Goal: Task Accomplishment & Management: Manage account settings

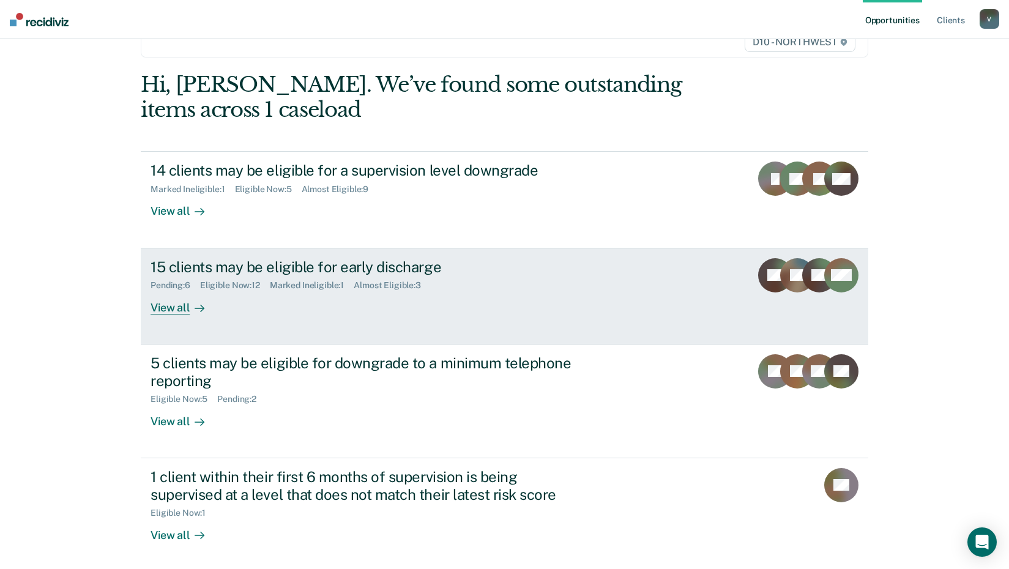
scroll to position [94, 0]
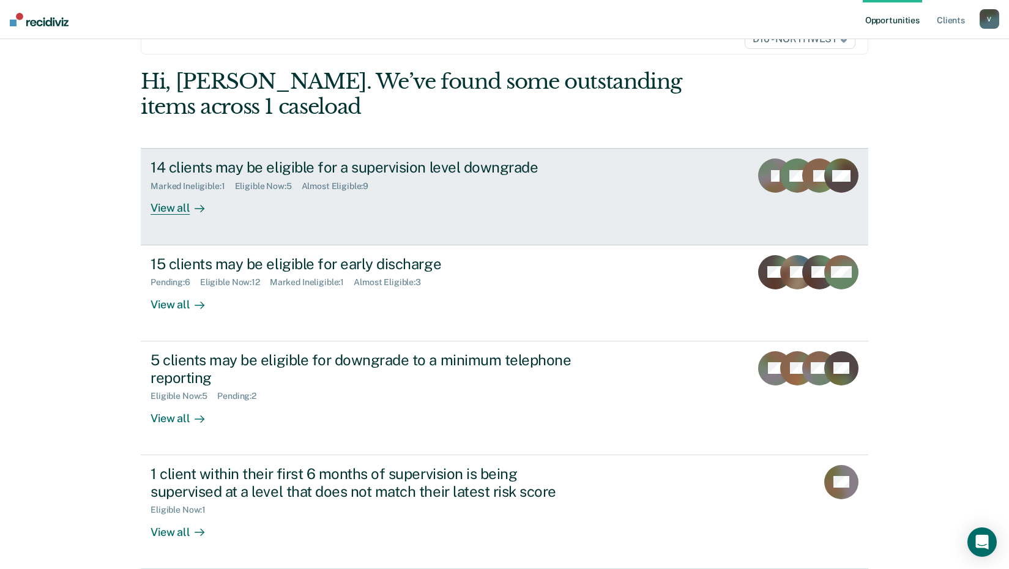
click at [268, 167] on div "14 clients may be eligible for a supervision level downgrade" at bounding box center [366, 167] width 430 height 18
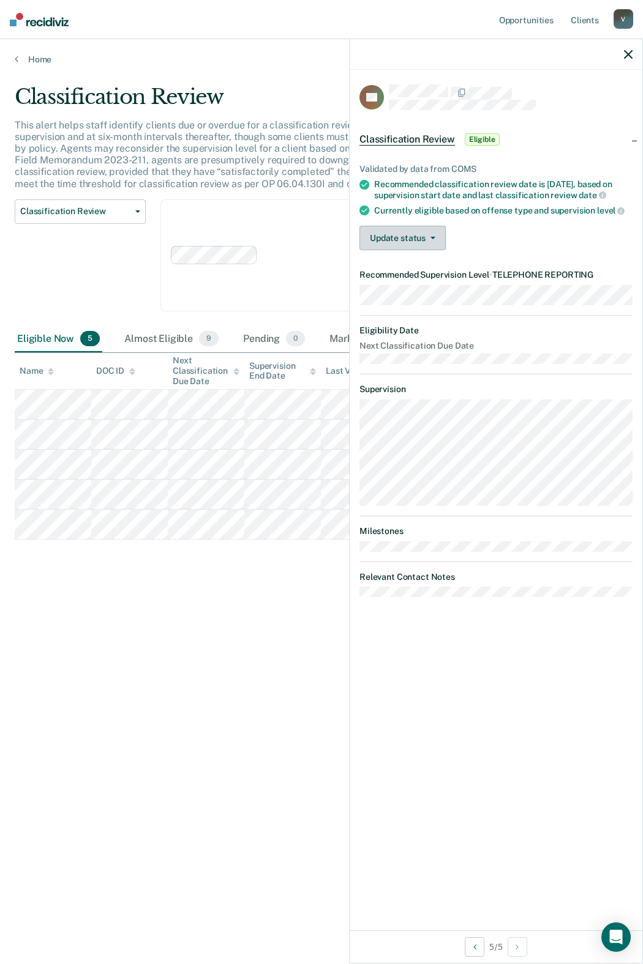
click at [425, 240] on button "Update status" at bounding box center [402, 238] width 86 height 24
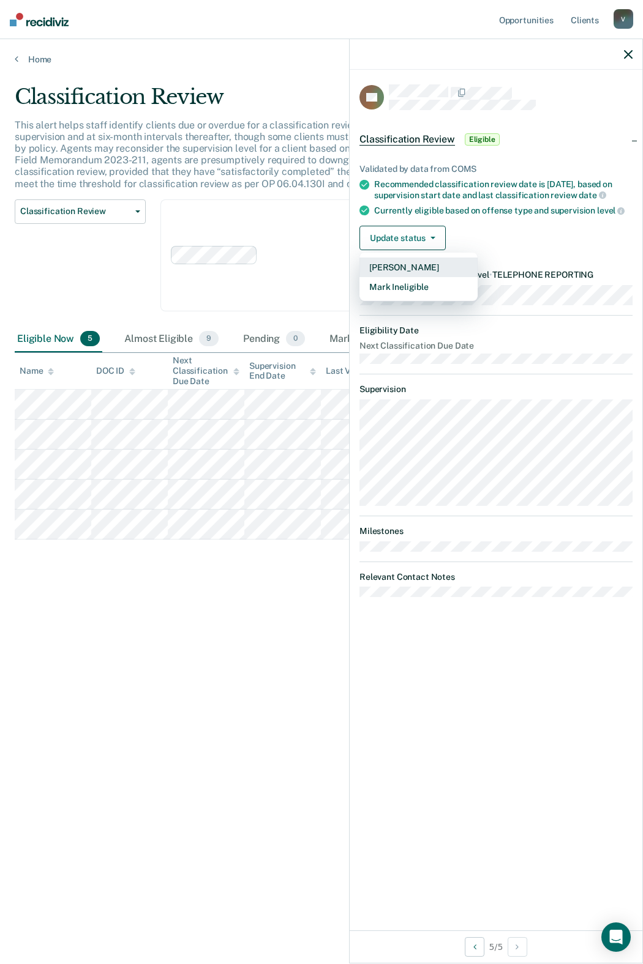
click at [416, 262] on button "[PERSON_NAME]" at bounding box center [418, 268] width 118 height 20
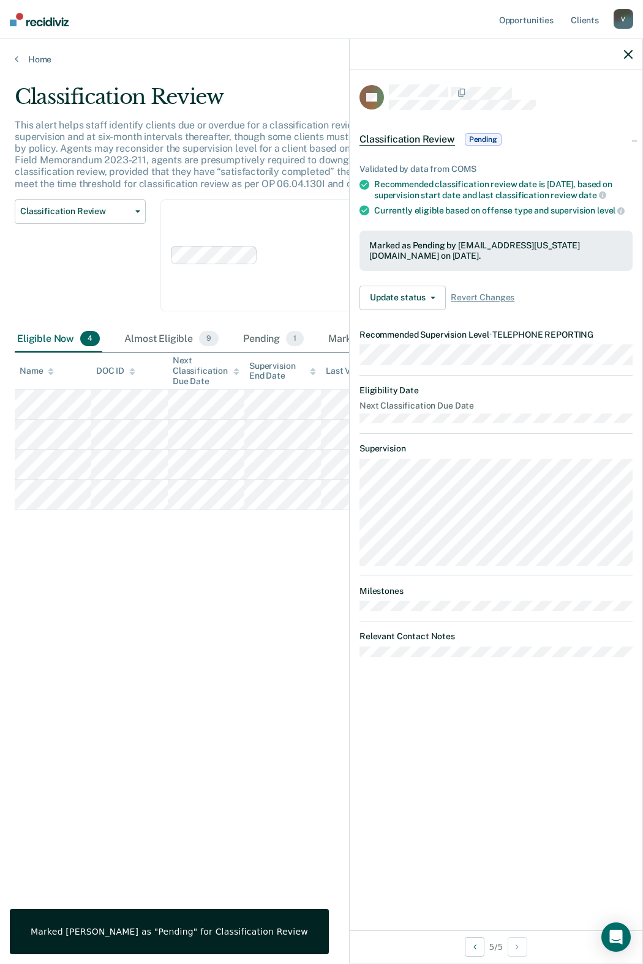
click at [195, 568] on div "Classification Review This alert helps staff identify clients due or overdue fo…" at bounding box center [321, 478] width 613 height 788
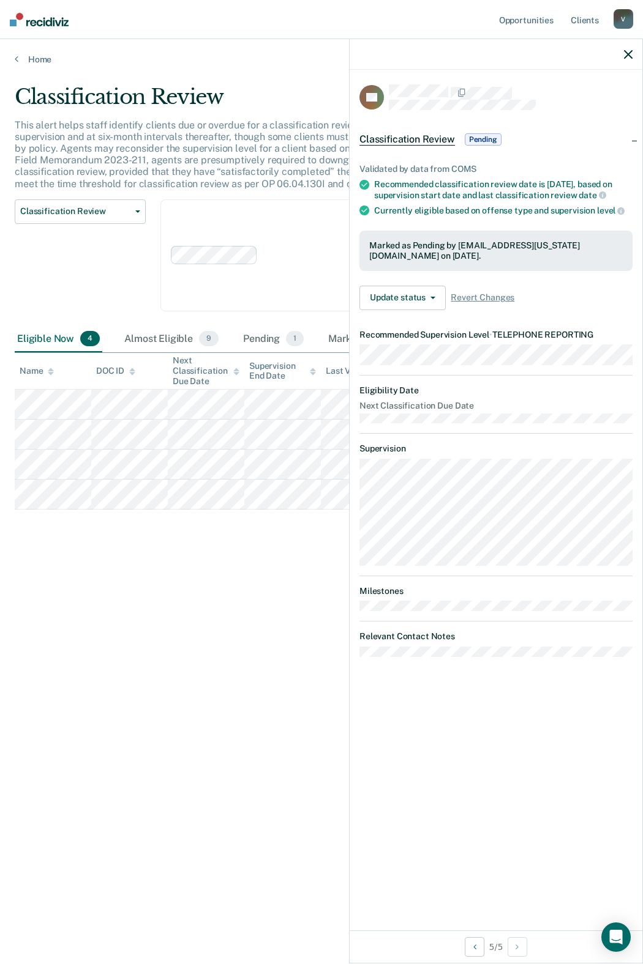
click at [300, 218] on div "Clear agents D10 - WEST D10 - CENTRAL D10 - NORTHEAST D10 - NORTHWEST" at bounding box center [344, 255] width 369 height 112
click at [125, 270] on div "Classification Review Classification Review Early Discharge Minimum Telephone R…" at bounding box center [80, 262] width 131 height 127
click at [630, 55] on icon "button" at bounding box center [628, 54] width 9 height 9
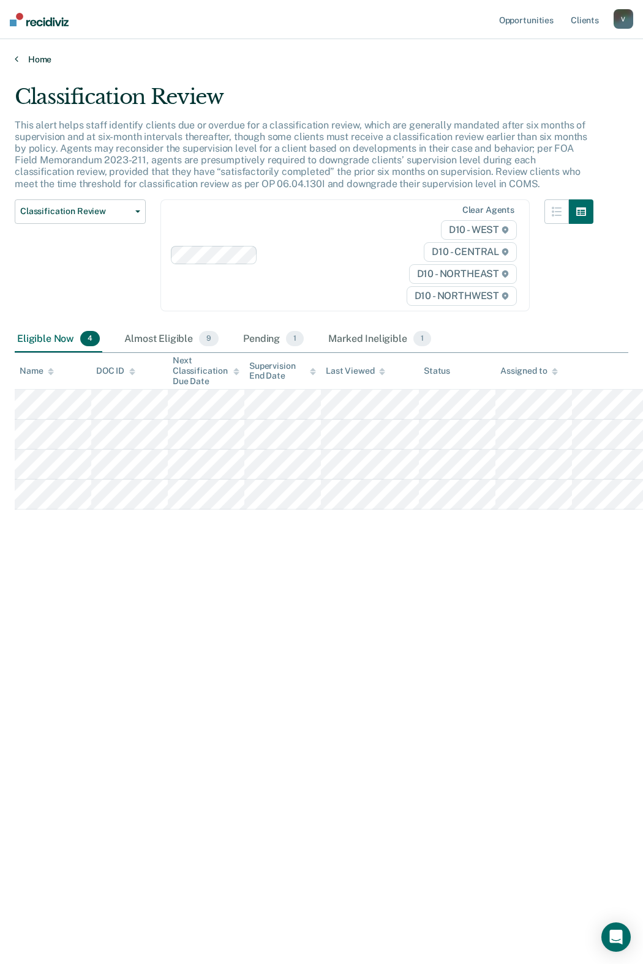
click at [35, 64] on link "Home" at bounding box center [321, 59] width 613 height 11
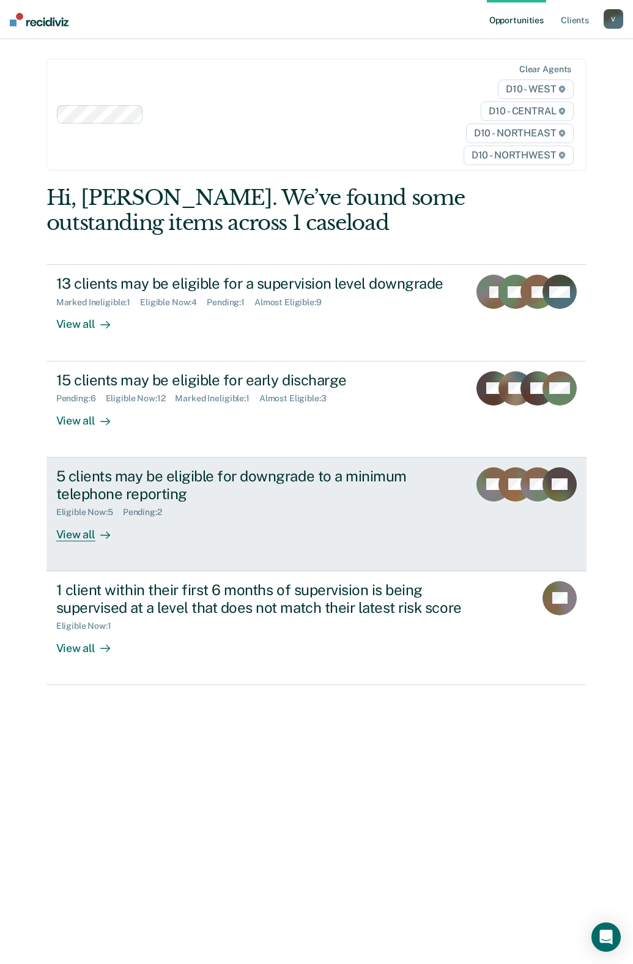
click at [149, 502] on div "5 clients may be eligible for downgrade to a minimum telephone reporting" at bounding box center [258, 485] width 404 height 35
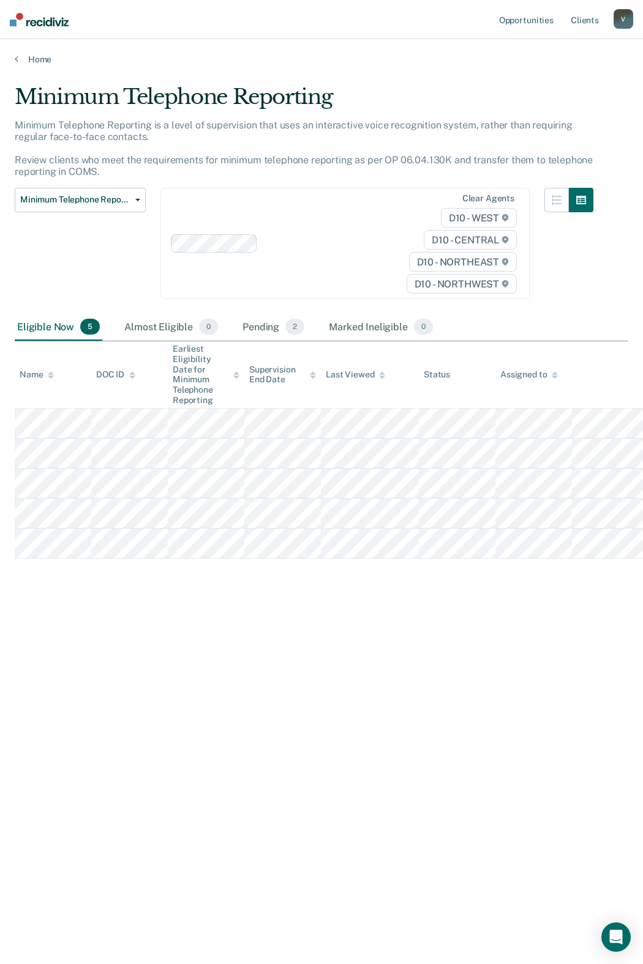
click at [66, 324] on div "Eligible Now 5" at bounding box center [59, 327] width 88 height 27
click at [40, 62] on link "Home" at bounding box center [321, 59] width 613 height 11
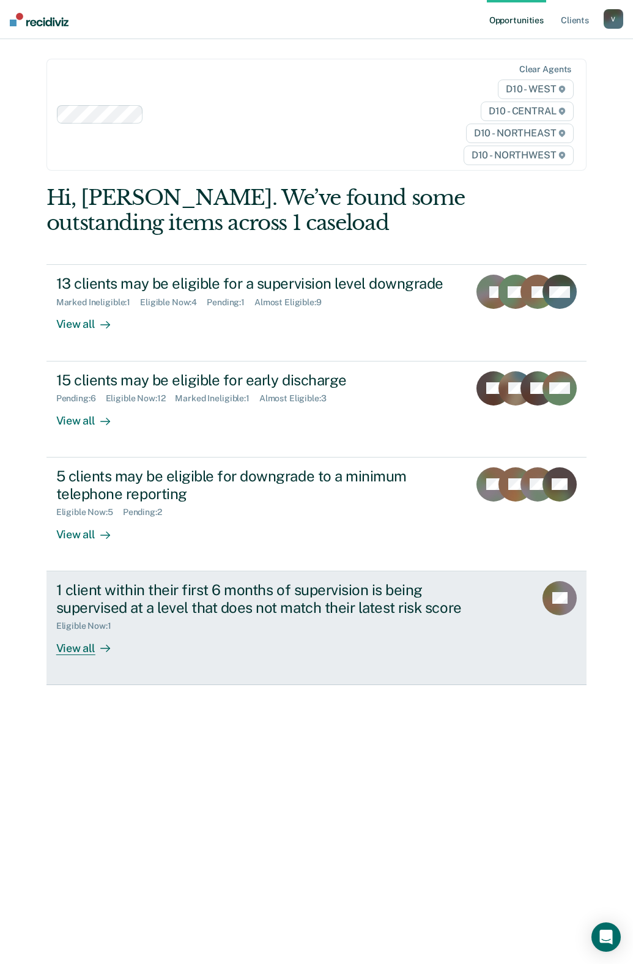
click at [231, 568] on div "Eligible Now : 1" at bounding box center [271, 623] width 430 height 15
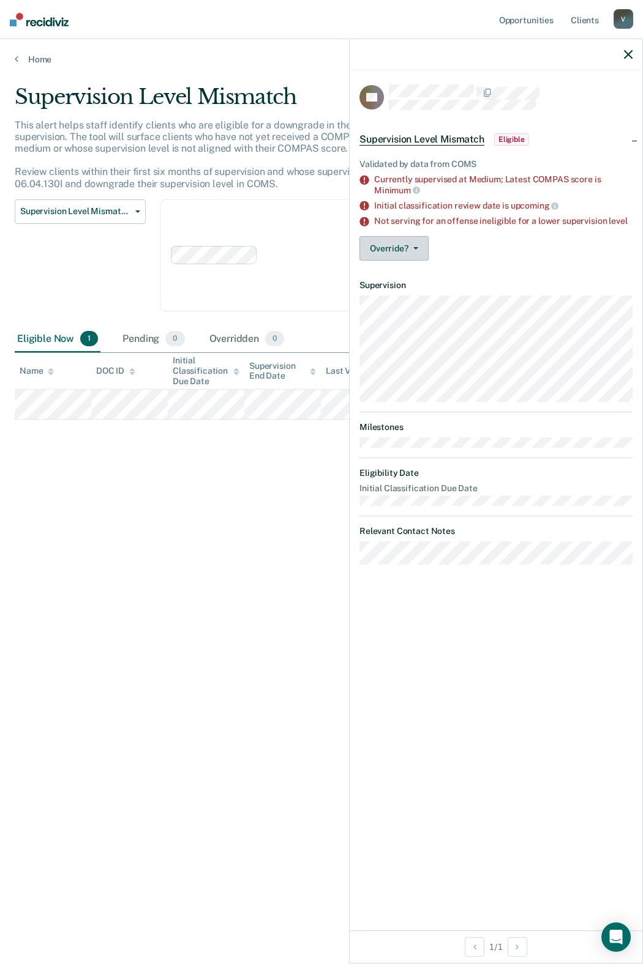
click at [408, 252] on button "Override?" at bounding box center [393, 248] width 69 height 24
click at [409, 299] on button "[PERSON_NAME]" at bounding box center [418, 298] width 118 height 20
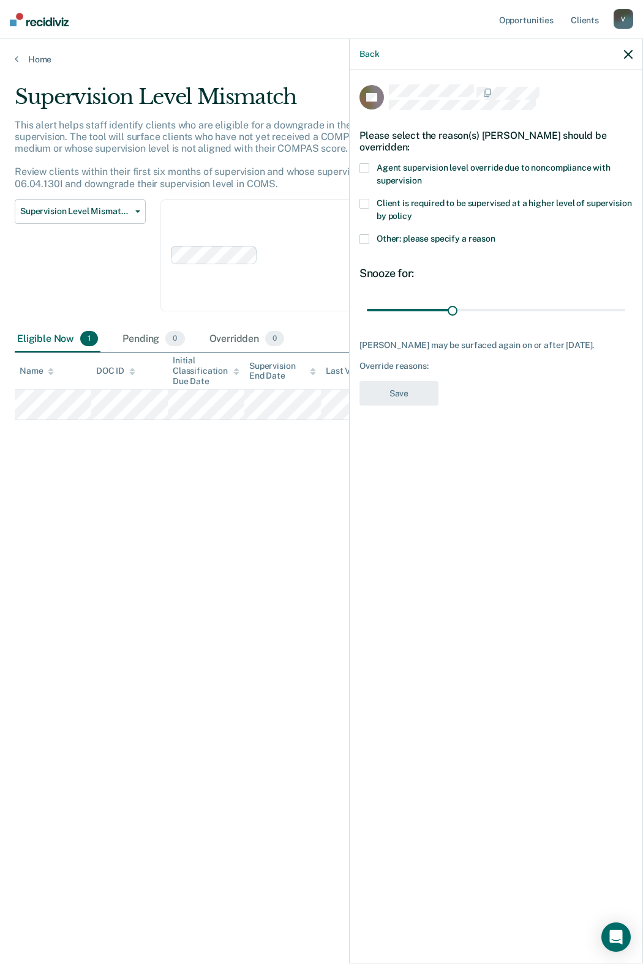
click at [365, 165] on span at bounding box center [364, 168] width 10 height 10
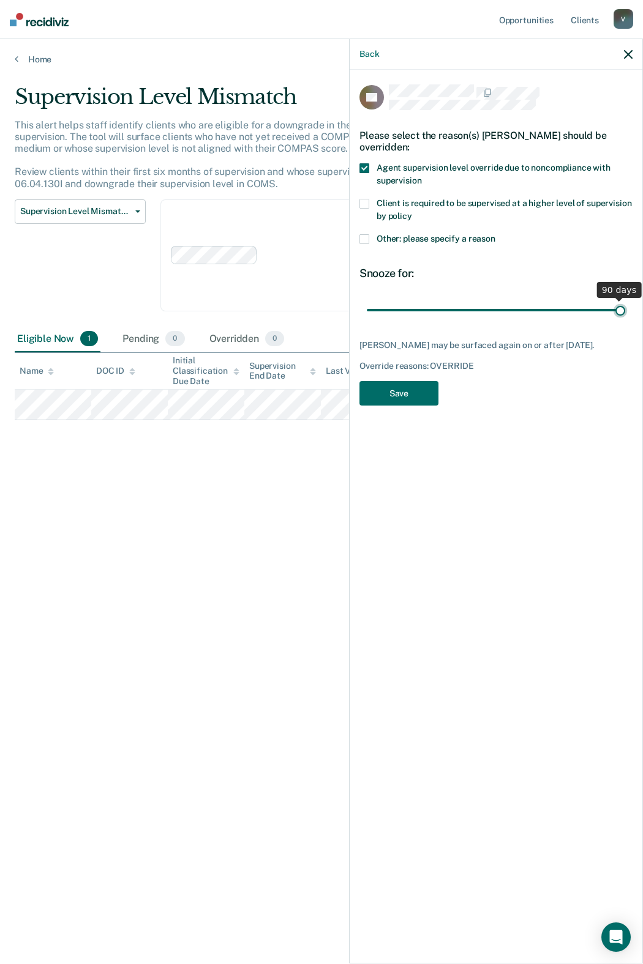
drag, startPoint x: 455, startPoint y: 309, endPoint x: 642, endPoint y: 339, distance: 189.6
type input "90"
click at [625, 321] on input "range" at bounding box center [496, 309] width 258 height 21
click at [412, 397] on button "Save" at bounding box center [398, 393] width 79 height 25
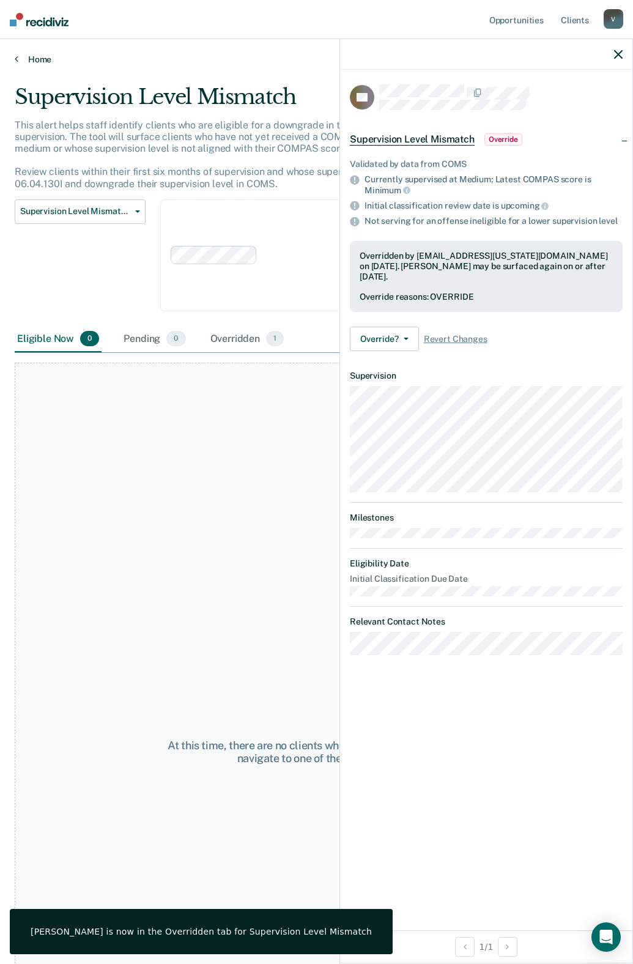
click at [39, 56] on link "Home" at bounding box center [317, 59] width 604 height 11
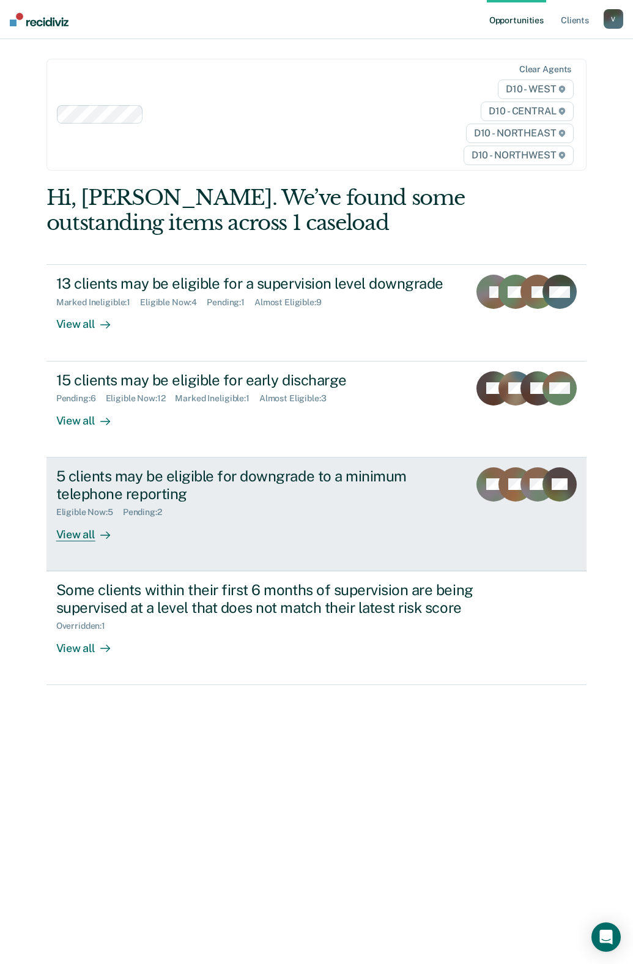
click at [222, 515] on div "Eligible Now : 5 Pending : 2" at bounding box center [258, 509] width 404 height 15
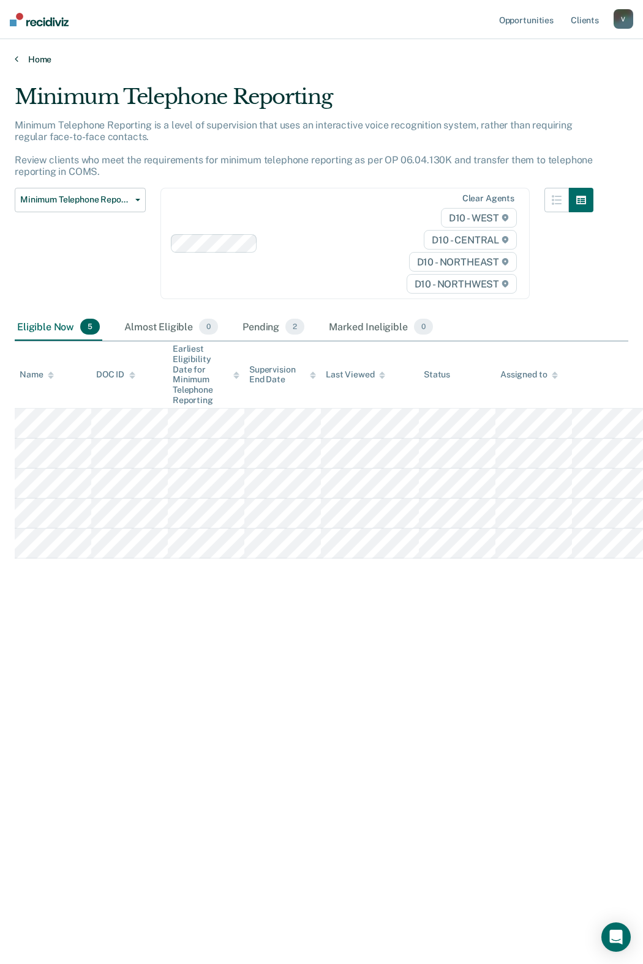
click at [32, 62] on link "Home" at bounding box center [321, 59] width 613 height 11
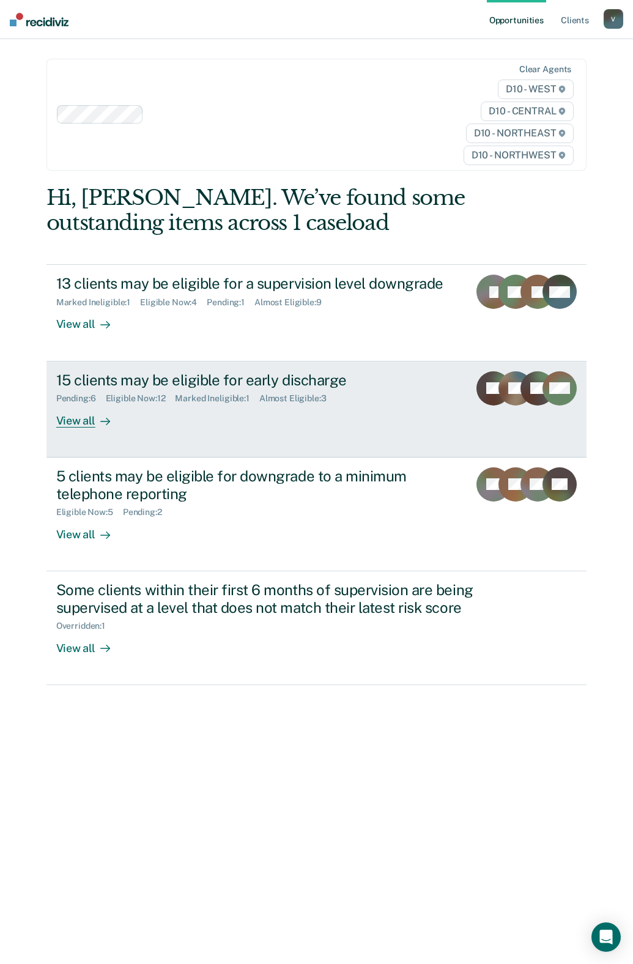
click at [222, 429] on link "15 clients may be eligible for early discharge Pending : 6 Eligible Now : 12 Ma…" at bounding box center [317, 410] width 541 height 96
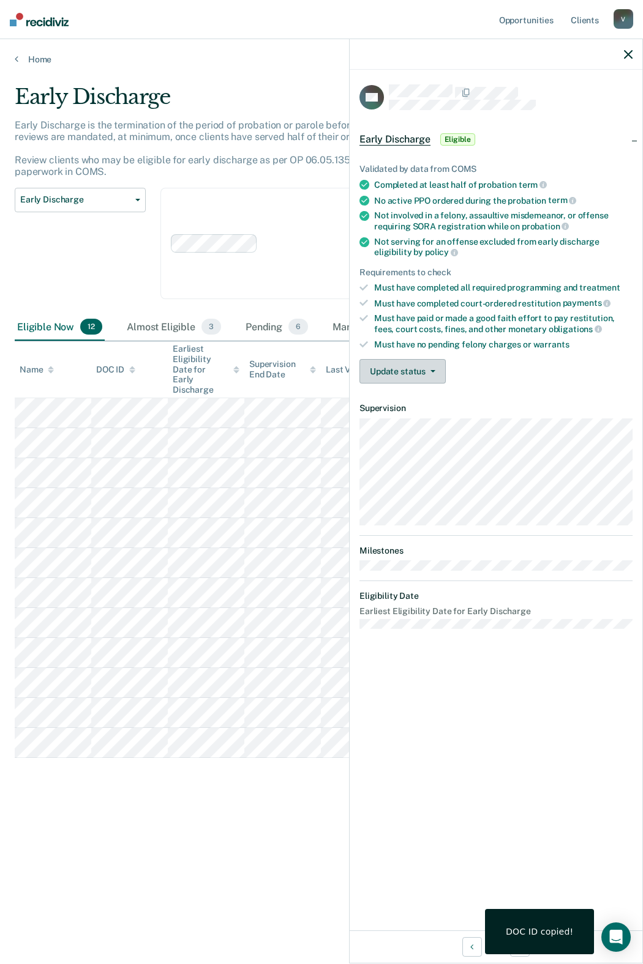
click at [416, 363] on button "Update status" at bounding box center [402, 371] width 86 height 24
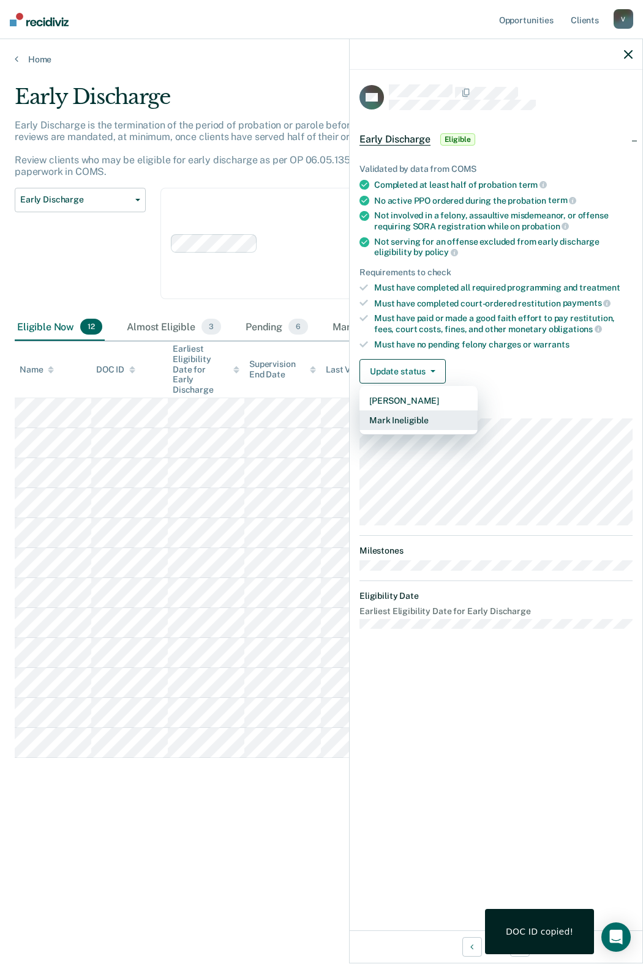
click at [417, 420] on button "Mark Ineligible" at bounding box center [418, 421] width 118 height 20
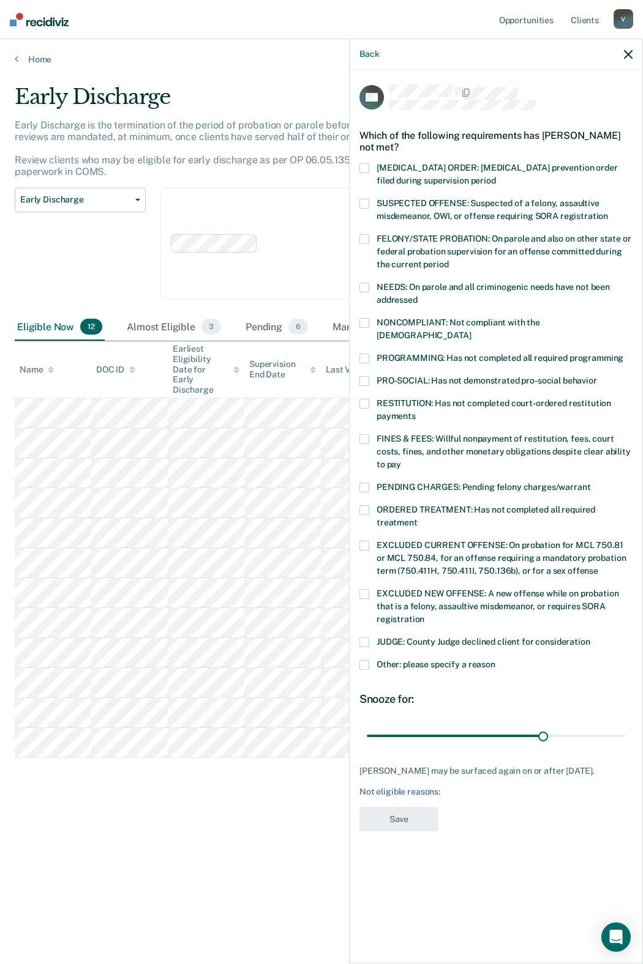
click at [367, 434] on span at bounding box center [364, 439] width 10 height 10
drag, startPoint x: 367, startPoint y: 391, endPoint x: 370, endPoint y: 407, distance: 16.3
click at [367, 399] on span at bounding box center [364, 404] width 10 height 10
drag, startPoint x: 398, startPoint y: 800, endPoint x: 414, endPoint y: 800, distance: 16.5
click at [404, 568] on button "Save" at bounding box center [398, 819] width 79 height 25
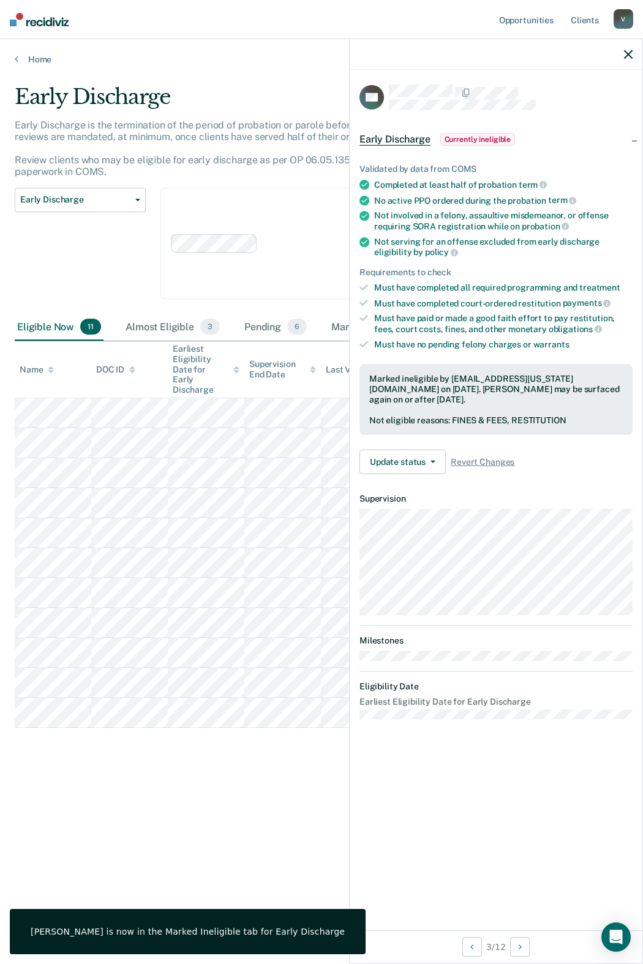
click at [172, 568] on div "Early Discharge Early Discharge is the termination of the period of probation o…" at bounding box center [321, 478] width 613 height 788
